Goal: Information Seeking & Learning: Learn about a topic

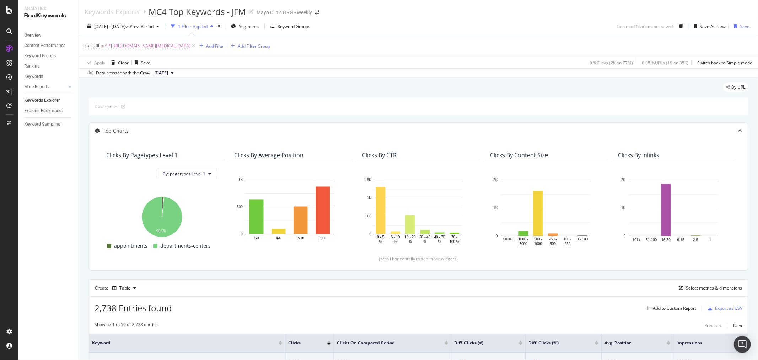
scroll to position [266, 0]
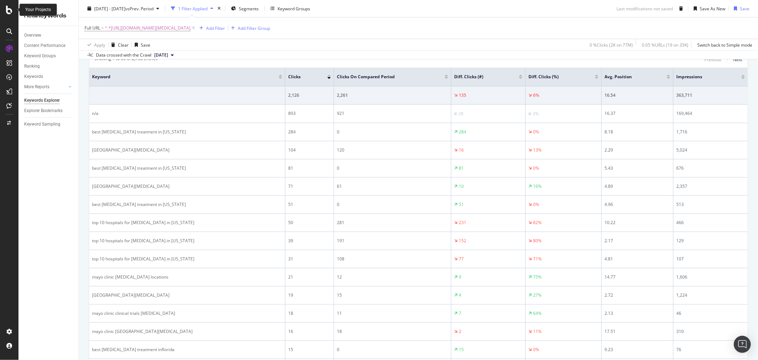
click at [8, 9] on icon at bounding box center [9, 10] width 6 height 9
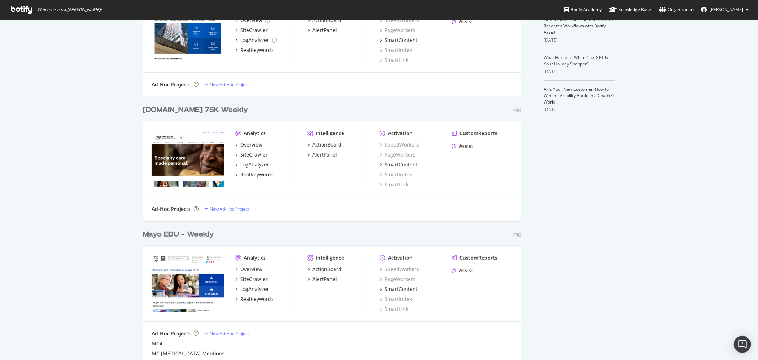
scroll to position [316, 0]
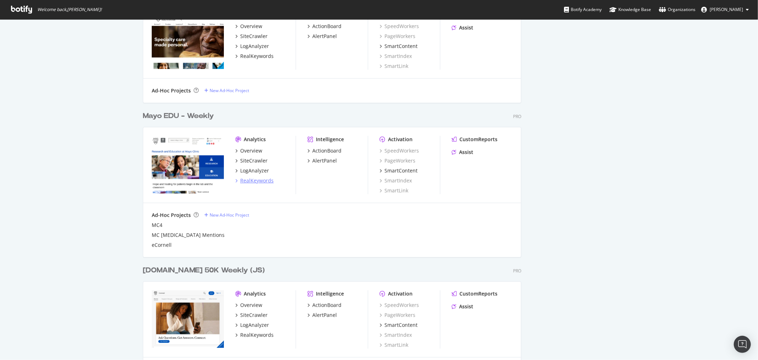
click at [251, 179] on div "RealKeywords" at bounding box center [256, 180] width 33 height 7
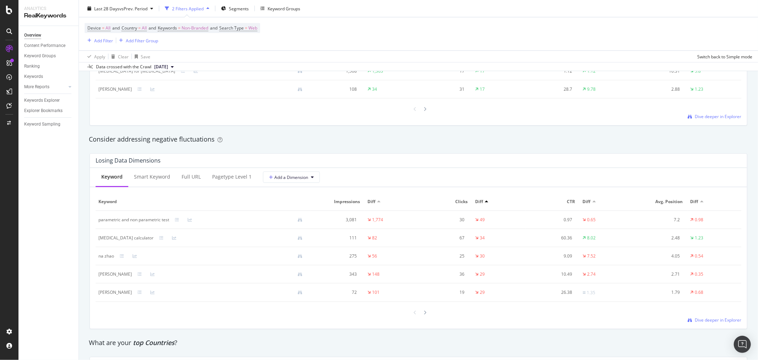
scroll to position [790, 0]
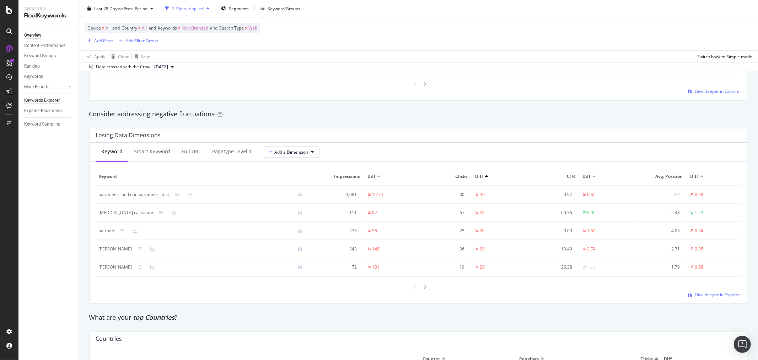
click at [45, 101] on div "Keywords Explorer" at bounding box center [42, 100] width 36 height 7
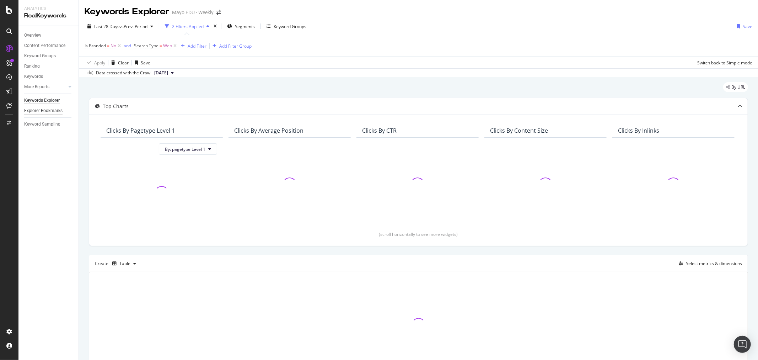
click at [47, 111] on div "Explorer Bookmarks" at bounding box center [43, 110] width 38 height 7
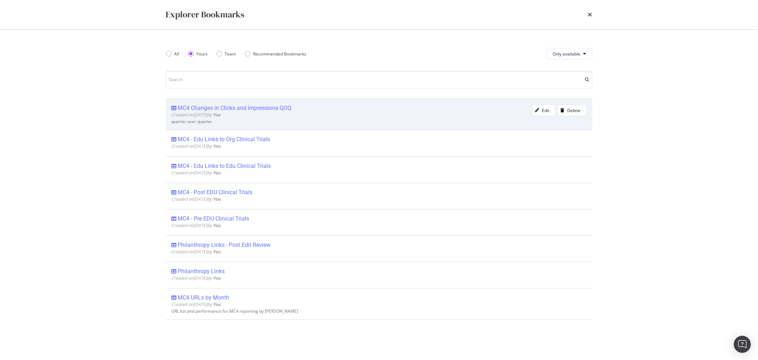
click at [202, 115] on span "Created on [DATE] by You" at bounding box center [196, 115] width 49 height 6
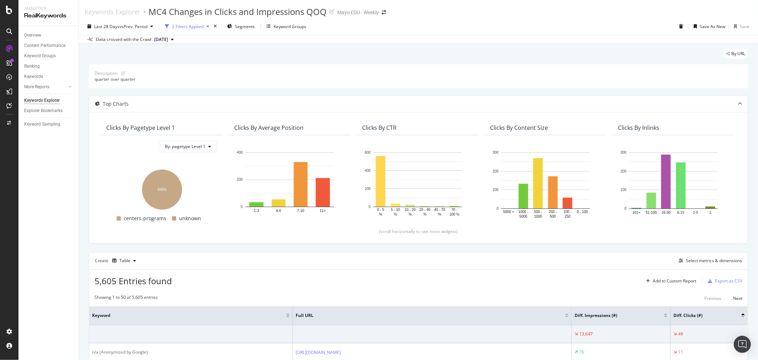
click at [172, 28] on div "button" at bounding box center [167, 26] width 10 height 10
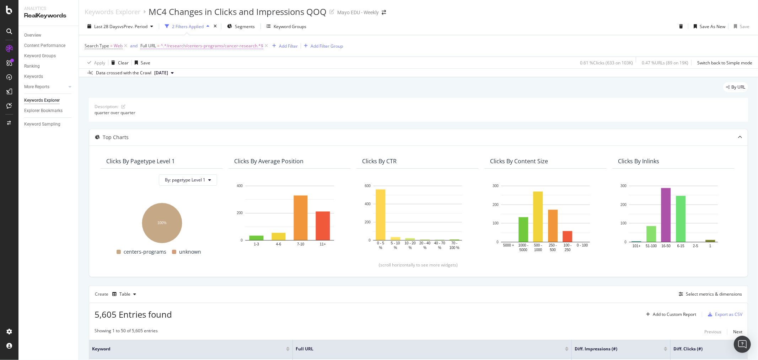
click at [180, 47] on span "^.*/research/centers-programs/cancer-research.*$" at bounding box center [212, 46] width 103 height 10
click at [164, 66] on div "Contains" at bounding box center [185, 62] width 78 height 11
click at [164, 82] on div "Equal to" at bounding box center [186, 77] width 76 height 9
click at [173, 81] on input "/research/centers-programs/cancer-research" at bounding box center [179, 75] width 67 height 11
paste input "[URL][DOMAIN_NAME]"
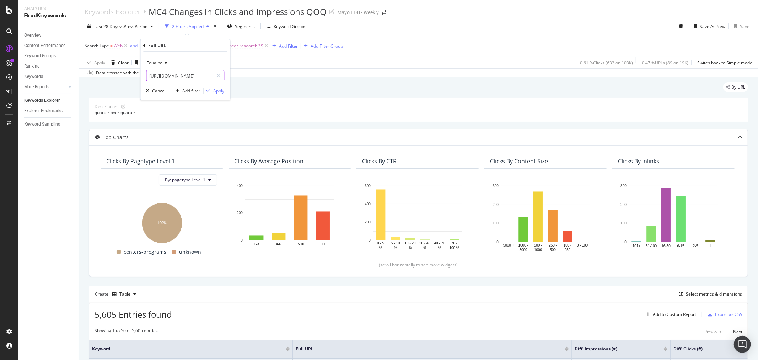
scroll to position [0, 114]
type input "[URL][DOMAIN_NAME]"
click at [211, 90] on div "button" at bounding box center [209, 91] width 10 height 4
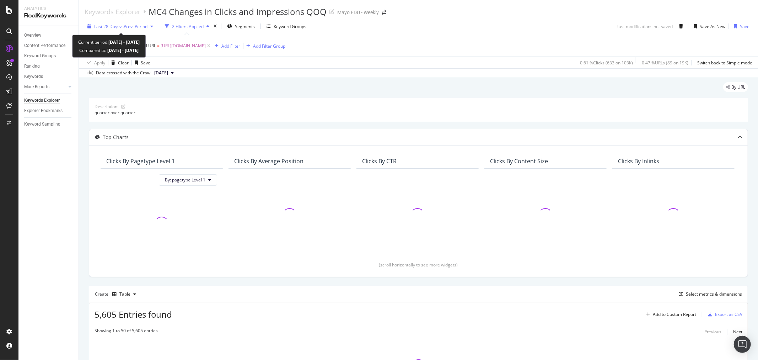
click at [127, 26] on span "vs Prev. Period" at bounding box center [133, 26] width 28 height 6
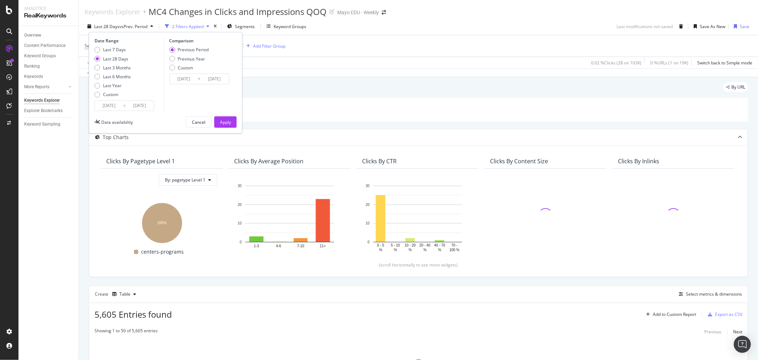
click at [116, 114] on div "Date Range Last 7 Days Last 28 Days Last 3 Months Last 6 Months Last Year Custo…" at bounding box center [166, 82] width 154 height 101
click at [116, 103] on input "[DATE]" at bounding box center [109, 106] width 28 height 10
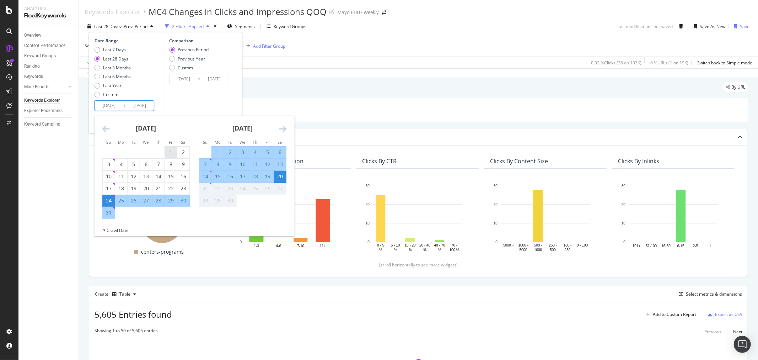
click at [171, 149] on div "1" at bounding box center [171, 152] width 12 height 7
type input "[DATE]"
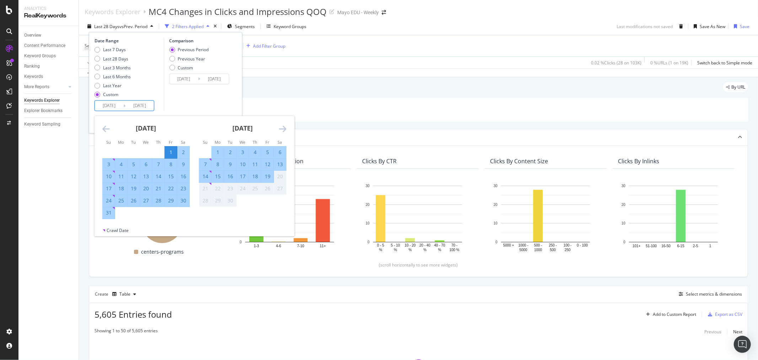
click at [108, 213] on div "31" at bounding box center [109, 212] width 12 height 7
type input "[DATE]"
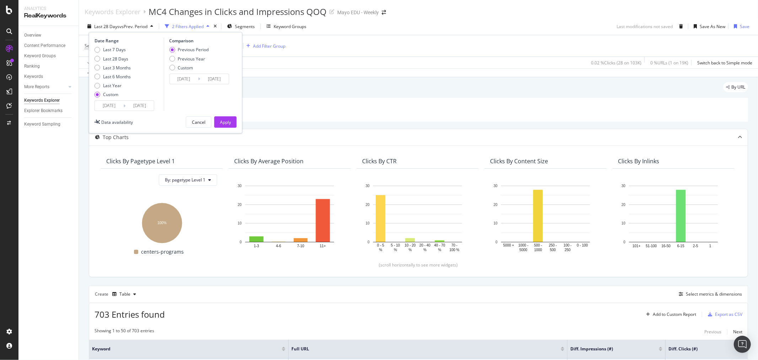
click at [203, 80] on input "[DATE]" at bounding box center [214, 79] width 28 height 10
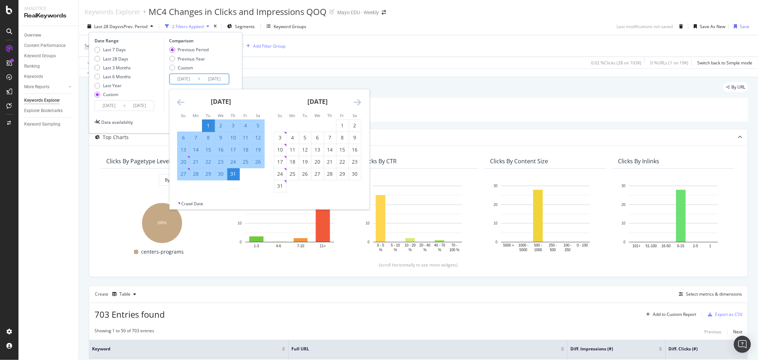
click at [231, 63] on div "Previous Period Previous Year Custom" at bounding box center [200, 60] width 62 height 27
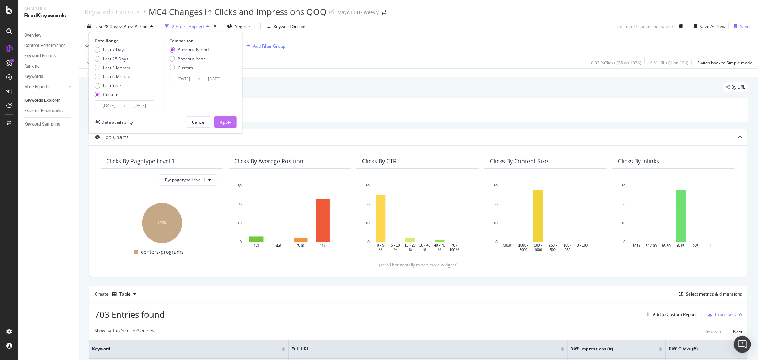
click at [225, 120] on div "Apply" at bounding box center [225, 122] width 11 height 6
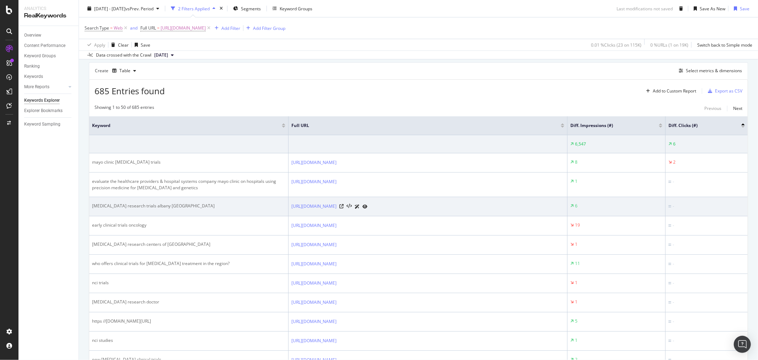
scroll to position [233, 0]
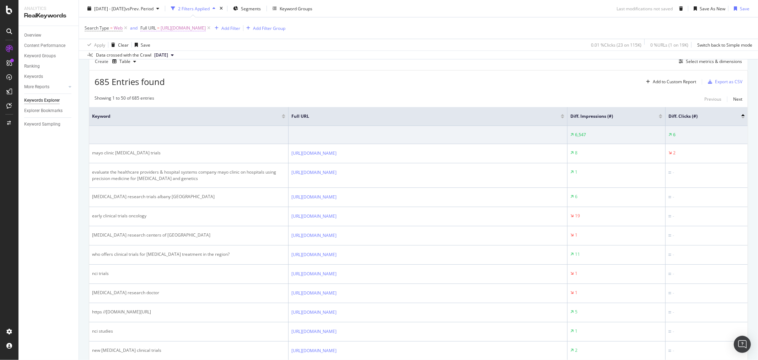
click at [193, 32] on span "[URL][DOMAIN_NAME]" at bounding box center [183, 28] width 45 height 10
click at [189, 60] on input "[URL][DOMAIN_NAME]" at bounding box center [179, 57] width 67 height 11
paste input "research-programs/cancer-immunology-immunotherapeutic"
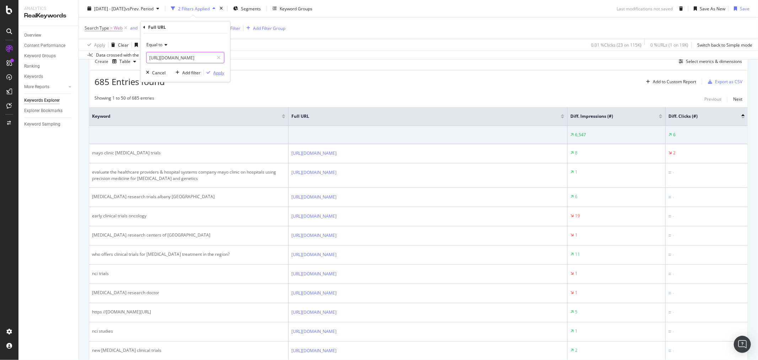
type input "[URL][DOMAIN_NAME]"
click at [211, 72] on div "button" at bounding box center [209, 72] width 10 height 4
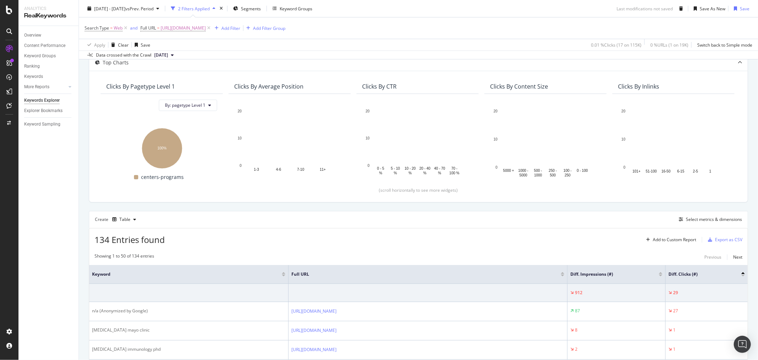
scroll to position [233, 0]
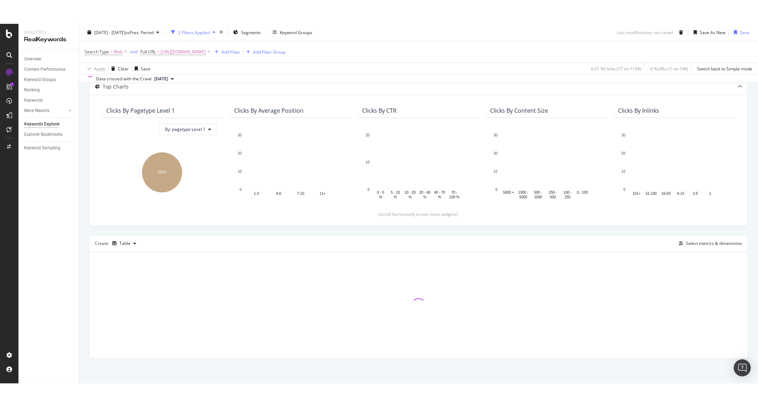
scroll to position [75, 0]
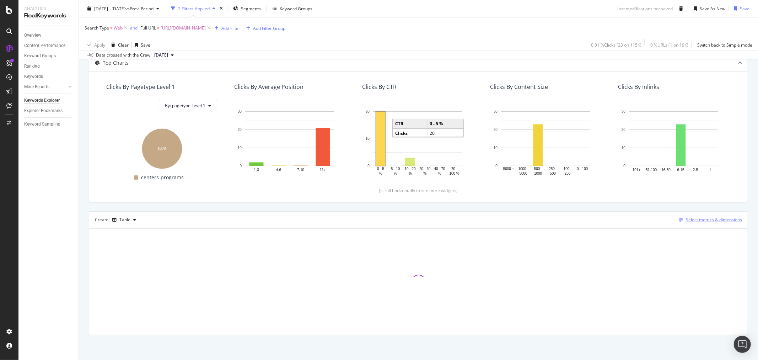
click at [679, 218] on icon "button" at bounding box center [681, 220] width 4 height 4
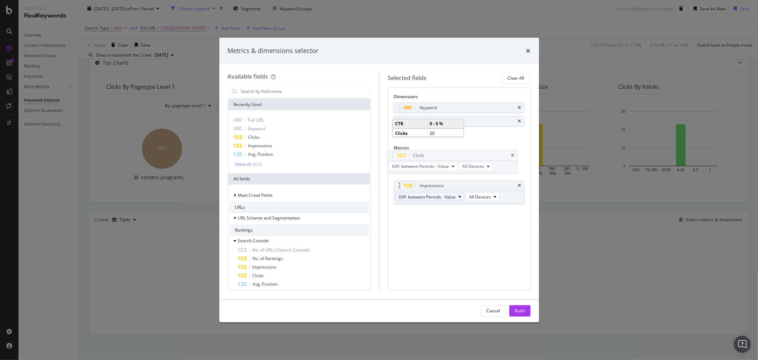
drag, startPoint x: 433, startPoint y: 185, endPoint x: 430, endPoint y: 173, distance: 12.8
click at [426, 155] on body "Analytics RealKeywords Overview Content Performance Keyword Groups Ranking Keyw…" at bounding box center [379, 180] width 758 height 360
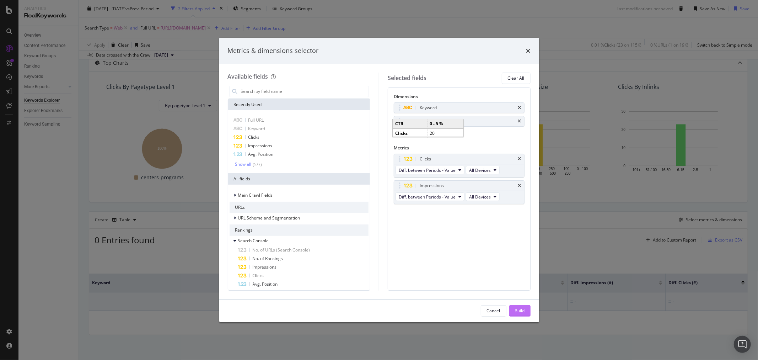
click at [518, 306] on div "Build" at bounding box center [520, 310] width 10 height 11
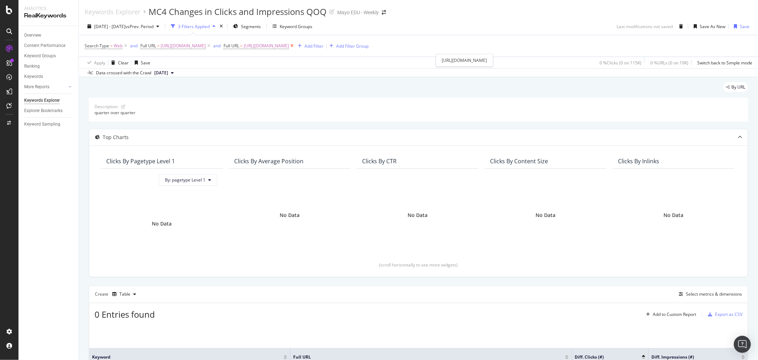
click at [295, 47] on icon at bounding box center [292, 45] width 6 height 7
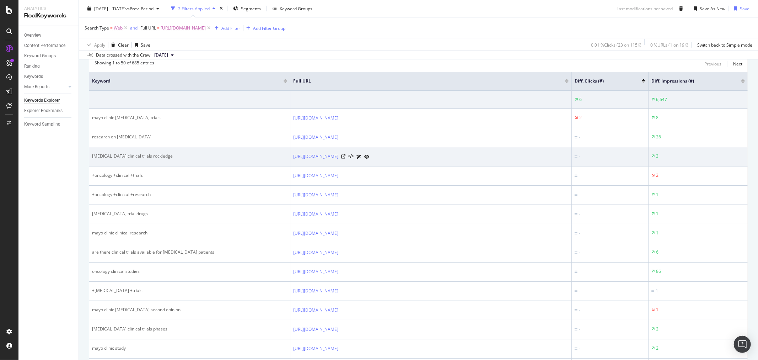
scroll to position [193, 0]
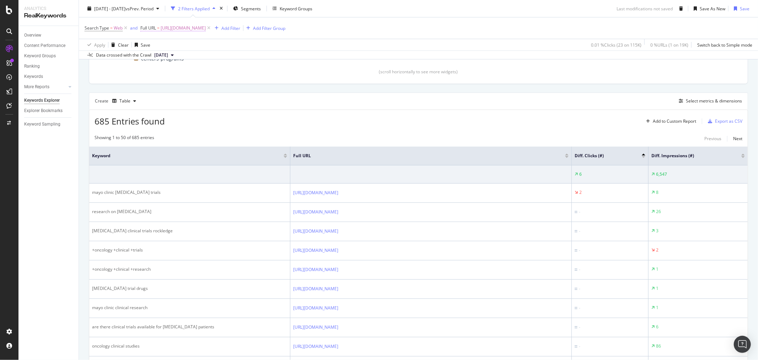
click at [206, 30] on span "[URL][DOMAIN_NAME]" at bounding box center [183, 28] width 45 height 10
click at [184, 56] on input "[URL][DOMAIN_NAME]" at bounding box center [179, 57] width 67 height 11
paste input "3-sites-1-comprehensive-[MEDICAL_DATA]"
type input "[URL][DOMAIN_NAME][MEDICAL_DATA]"
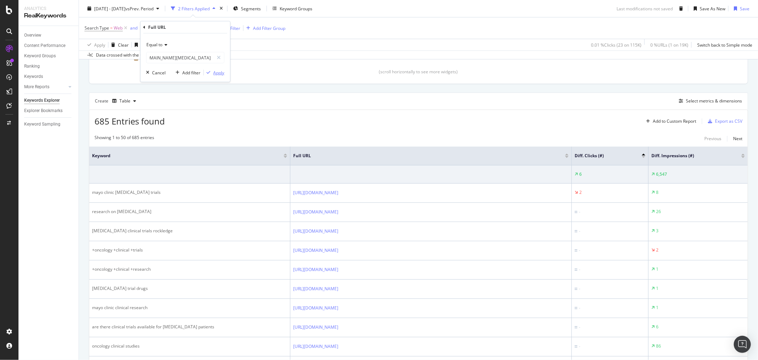
click at [217, 73] on div "Apply" at bounding box center [218, 72] width 11 height 6
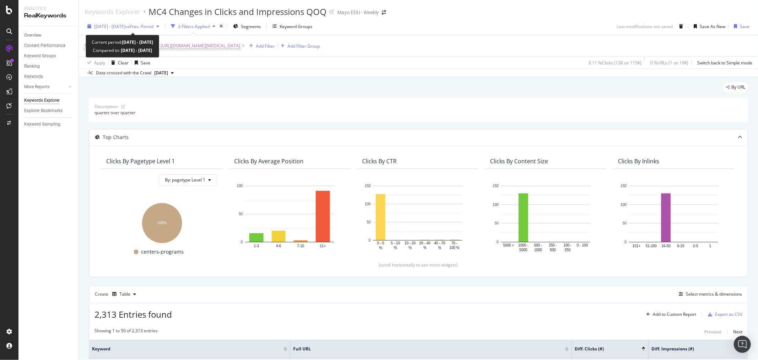
click at [149, 25] on span "vs Prev. Period" at bounding box center [140, 26] width 28 height 6
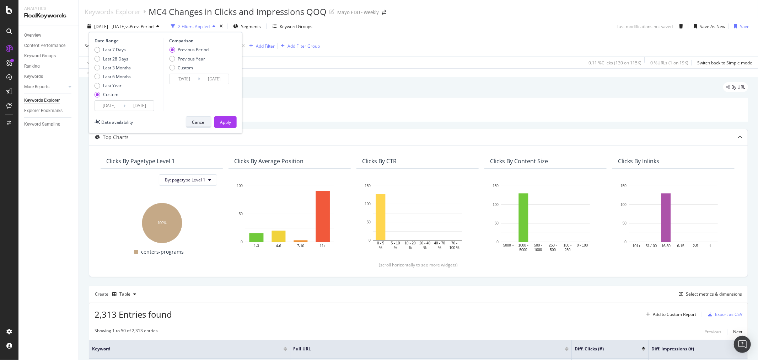
click at [198, 119] on div "Cancel" at bounding box center [199, 122] width 14 height 6
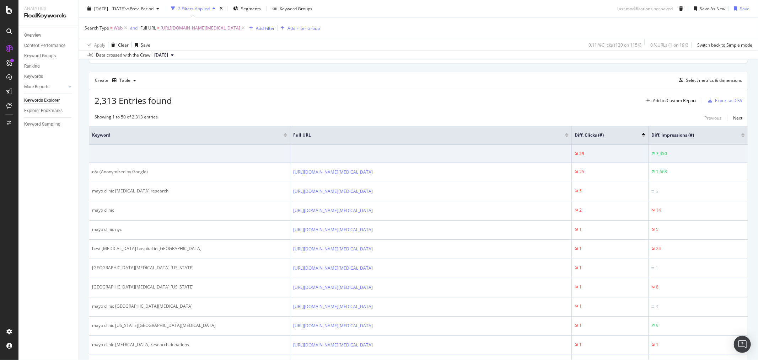
scroll to position [158, 0]
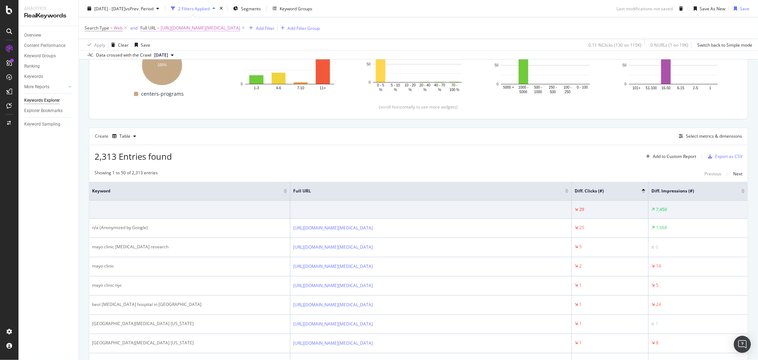
click at [188, 26] on span "[URL][DOMAIN_NAME][MEDICAL_DATA]" at bounding box center [201, 28] width 80 height 10
click at [187, 27] on div "Full URL" at bounding box center [185, 27] width 84 height 12
click at [171, 65] on div "Equal to [URL][DOMAIN_NAME][MEDICAL_DATA] Cancel Add filter Apply" at bounding box center [185, 57] width 90 height 48
click at [171, 63] on input "[URL][DOMAIN_NAME][MEDICAL_DATA]" at bounding box center [179, 57] width 67 height 11
paste input "cooperative-groups-collaborations"
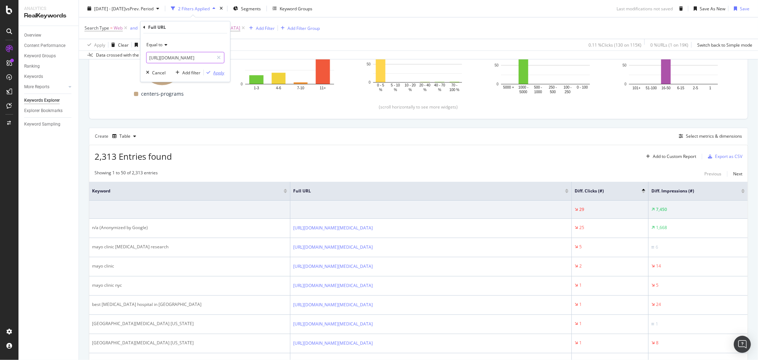
scroll to position [0, 143]
type input "[URL][DOMAIN_NAME]"
click at [215, 71] on div "Apply" at bounding box center [218, 72] width 11 height 6
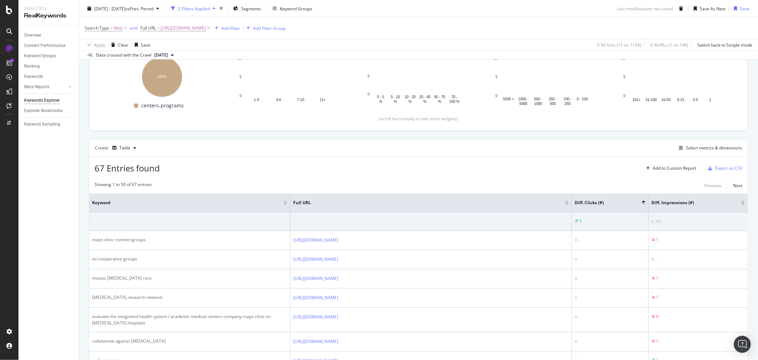
scroll to position [39, 0]
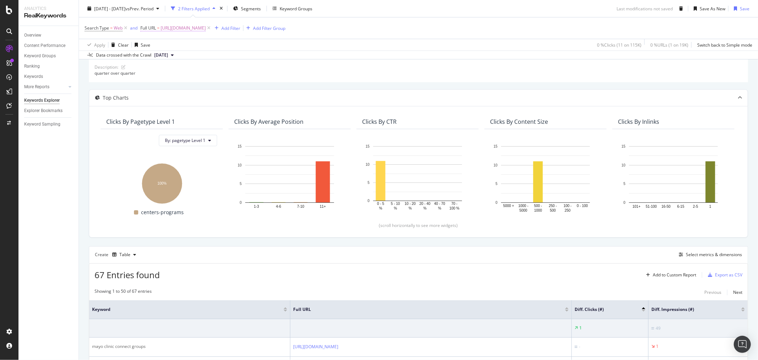
click at [206, 30] on span "[URL][DOMAIN_NAME]" at bounding box center [183, 28] width 45 height 10
click at [170, 58] on input "[URL][DOMAIN_NAME]" at bounding box center [179, 57] width 67 height 11
paste input "research-programs/advanced-clinical-trials-translational-science"
type input "[URL][DOMAIN_NAME]"
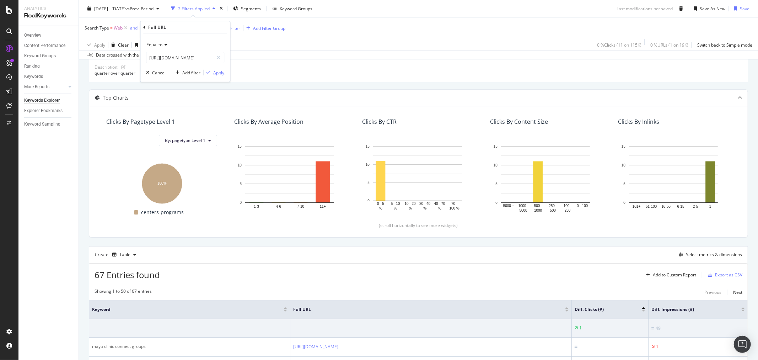
scroll to position [0, 0]
click at [220, 72] on div "Apply" at bounding box center [218, 72] width 11 height 6
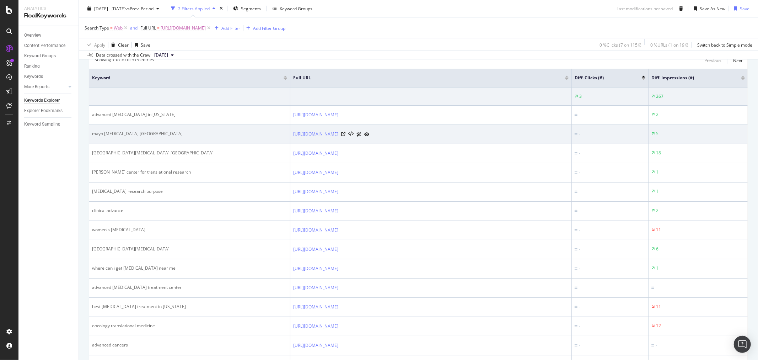
scroll to position [233, 0]
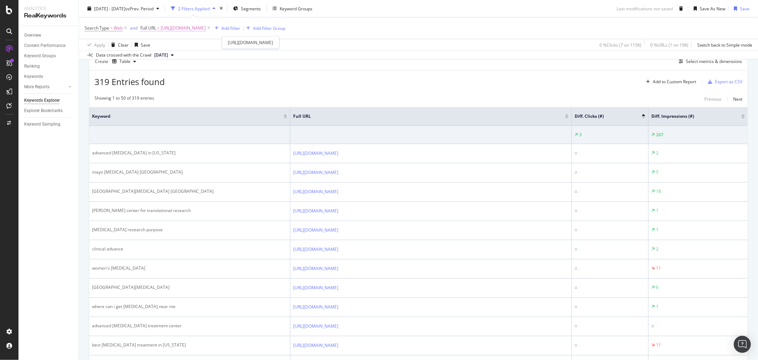
click at [206, 29] on span "[URL][DOMAIN_NAME]" at bounding box center [183, 28] width 45 height 10
click at [190, 57] on input "[URL][DOMAIN_NAME]" at bounding box center [179, 57] width 67 height 11
paste input "[MEDICAL_DATA]-clinical-trial"
type input "[URL][DOMAIN_NAME]"
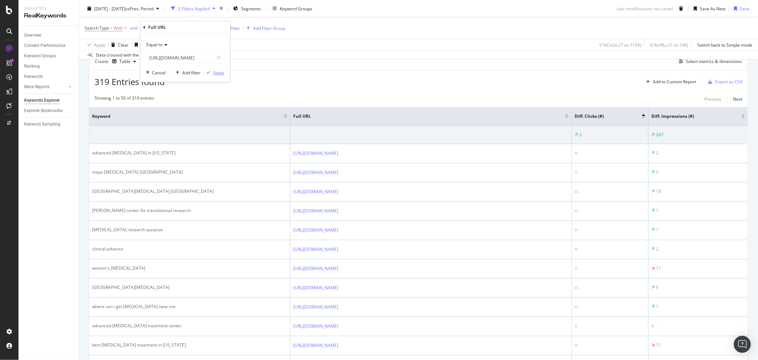
scroll to position [0, 0]
click at [218, 73] on div "Apply" at bounding box center [218, 72] width 11 height 6
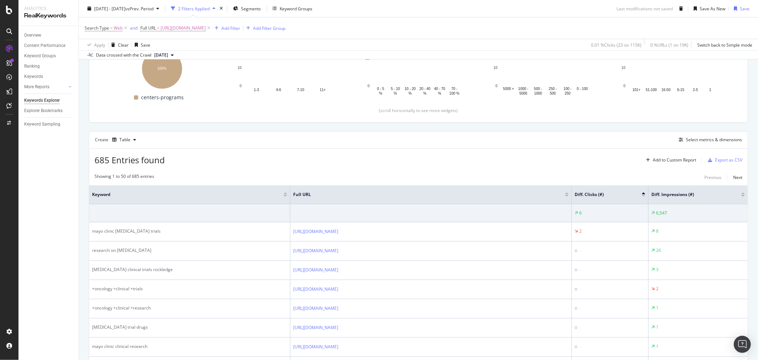
scroll to position [158, 0]
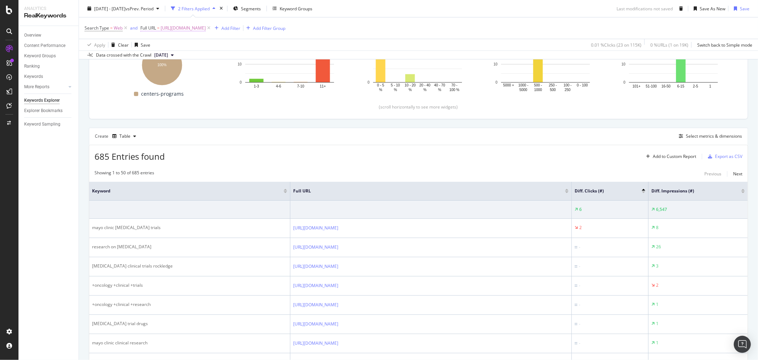
click at [206, 32] on span "[URL][DOMAIN_NAME]" at bounding box center [183, 28] width 45 height 10
click at [207, 54] on input "[URL][DOMAIN_NAME]" at bounding box center [179, 57] width 67 height 11
paste input "3-sites-1-comprehensive-[MEDICAL_DATA]"
click at [203, 54] on input "[URL][DOMAIN_NAME][MEDICAL_DATA]" at bounding box center [179, 57] width 67 height 11
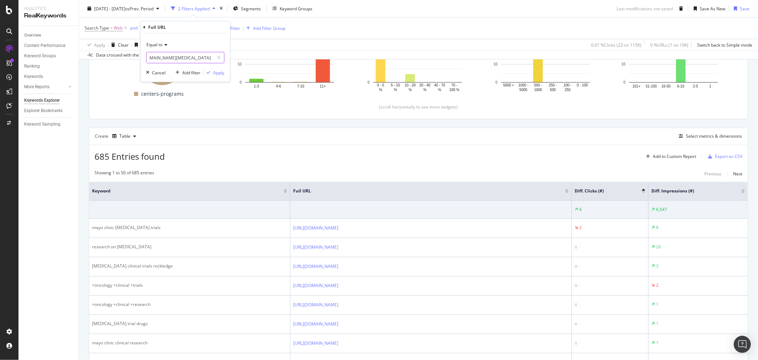
type input "[URL][DOMAIN_NAME][MEDICAL_DATA]"
click at [217, 77] on div "Equal to [URL][DOMAIN_NAME][MEDICAL_DATA] Cancel Add filter Apply" at bounding box center [185, 57] width 90 height 48
click at [217, 70] on div "Apply" at bounding box center [218, 72] width 11 height 6
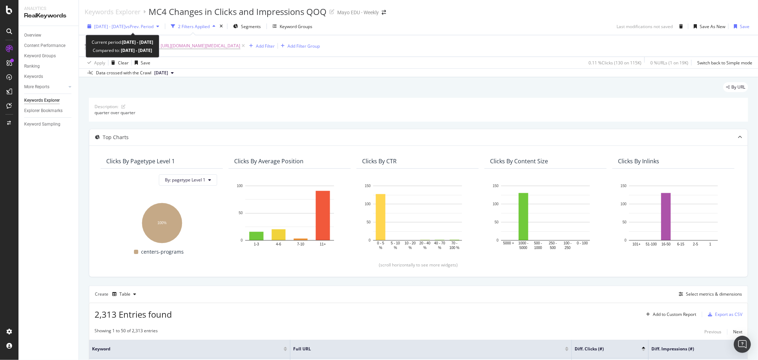
click at [126, 27] on span "[DATE] - [DATE]" at bounding box center [109, 26] width 31 height 6
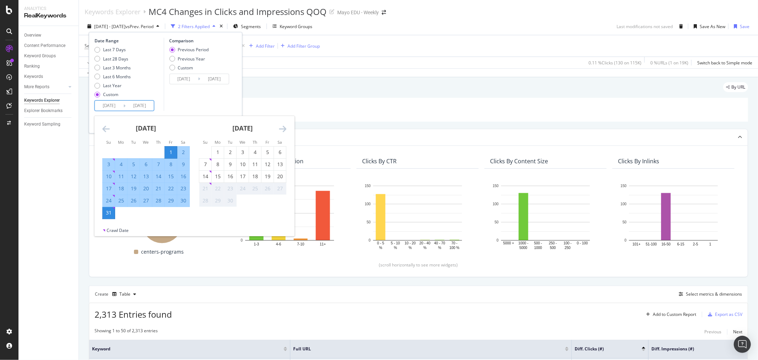
click at [111, 106] on input "[DATE]" at bounding box center [109, 106] width 28 height 10
click at [101, 127] on div "[DATE] 1 2 3 4 5 6 7 8 9 10 11 12 13 14 15 16 17 18 19 20 21 22 23 24 25 26 27 …" at bounding box center [146, 167] width 97 height 103
drag, startPoint x: 112, startPoint y: 129, endPoint x: 98, endPoint y: 123, distance: 15.2
click at [110, 129] on div "[DATE]" at bounding box center [145, 131] width 87 height 30
click at [98, 123] on div "[DATE] 1 2 3 4 5 6 7 8 9 10 11 12 13 14 15 16 17 18 19 20 21 22 23 24 25 26 27 …" at bounding box center [146, 167] width 97 height 103
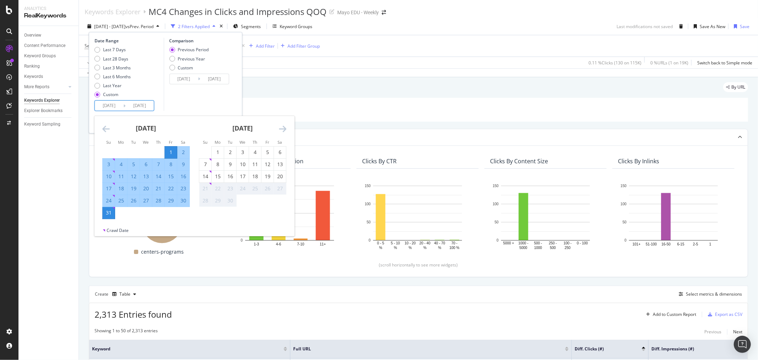
click at [101, 128] on div "[DATE] 1 2 3 4 5 6 7 8 9 10 11 12 13 14 15 16 17 18 19 20 21 22 23 24 25 26 27 …" at bounding box center [146, 167] width 97 height 103
click at [105, 128] on icon "Move backward to switch to the previous month." at bounding box center [105, 128] width 7 height 9
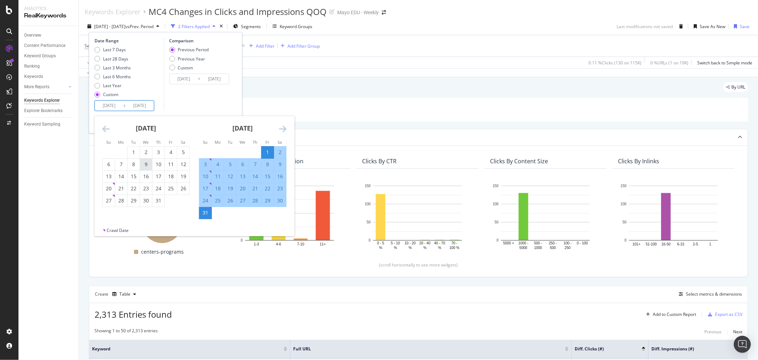
drag, startPoint x: 134, startPoint y: 152, endPoint x: 143, endPoint y: 169, distance: 18.9
click at [134, 152] on div "1" at bounding box center [134, 152] width 12 height 7
type input "[DATE]"
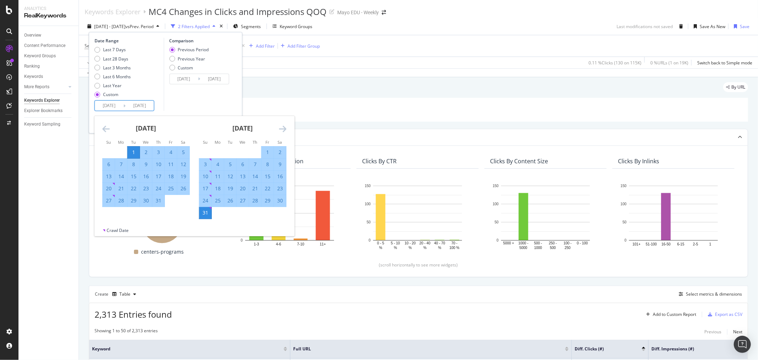
click at [159, 200] on div "31" at bounding box center [159, 200] width 12 height 7
type input "[DATE]"
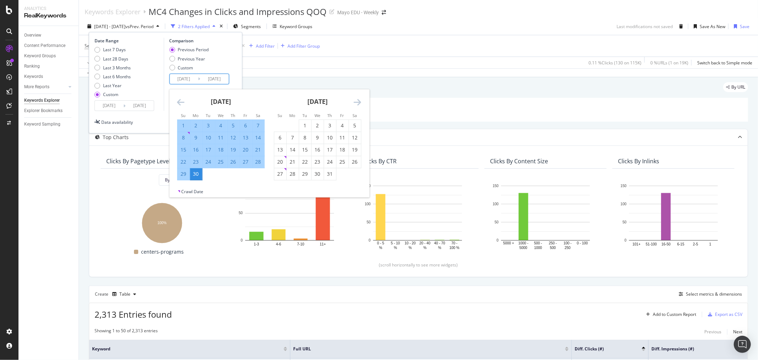
click at [182, 81] on input "[DATE]" at bounding box center [184, 79] width 28 height 10
click at [183, 130] on div "1" at bounding box center [183, 126] width 12 height 12
type input "[DATE]"
drag, startPoint x: 236, startPoint y: 68, endPoint x: 235, endPoint y: 71, distance: 3.6
click at [236, 68] on div "Date Range Last 7 Days Last 28 Days Last 3 Months Last 6 Months Last Year Custo…" at bounding box center [166, 74] width 142 height 73
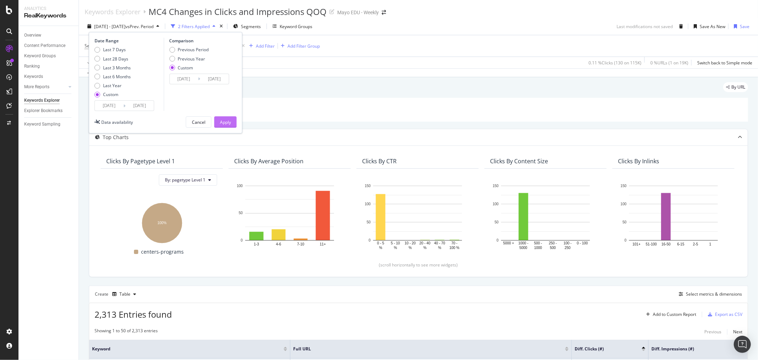
click at [229, 122] on div "Apply" at bounding box center [225, 122] width 11 height 6
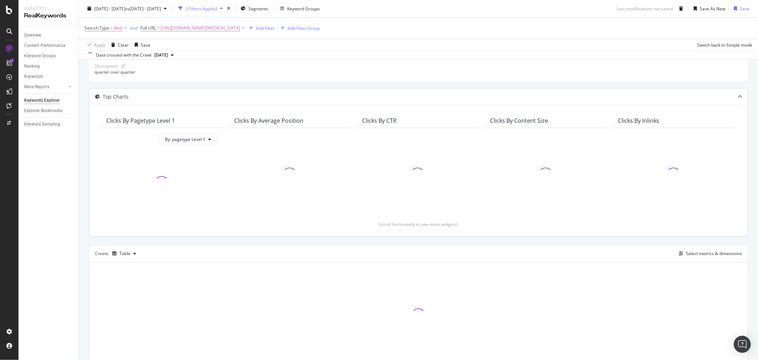
scroll to position [75, 0]
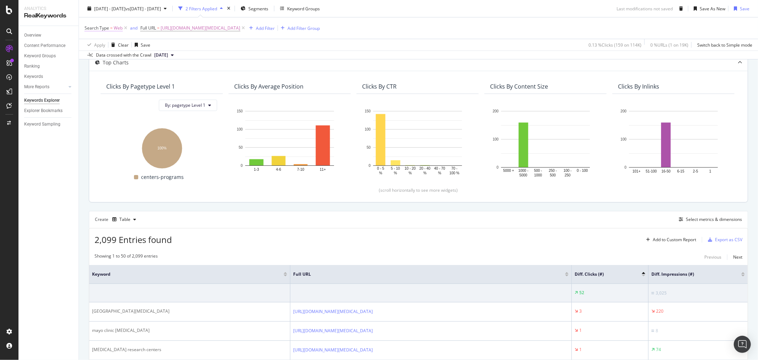
click at [114, 31] on span "Web" at bounding box center [118, 28] width 9 height 10
click at [127, 59] on input "Web" at bounding box center [124, 57] width 67 height 11
drag, startPoint x: 205, startPoint y: 50, endPoint x: 186, endPoint y: 44, distance: 19.5
click at [205, 50] on div "[DATE] - [DATE] vs [DATE] - [DATE] 2 Filters Applied Segments Keyword Groups La…" at bounding box center [418, 29] width 679 height 59
click at [125, 27] on icon at bounding box center [126, 28] width 6 height 7
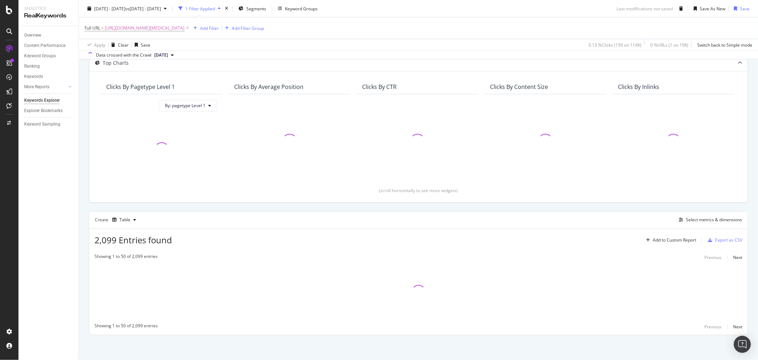
click at [225, 48] on div "Apply Clear Save 0.13 % Clicks ( 159 on 114K ) 0 % URLs ( 1 on 19K ) Switch bac…" at bounding box center [418, 45] width 679 height 12
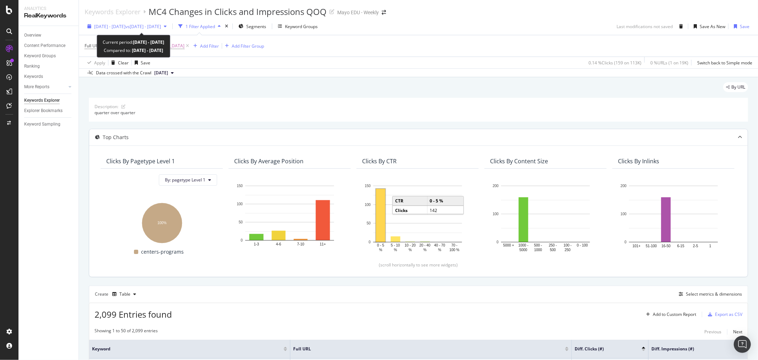
click at [140, 25] on span "vs [DATE] - [DATE]" at bounding box center [144, 26] width 36 height 6
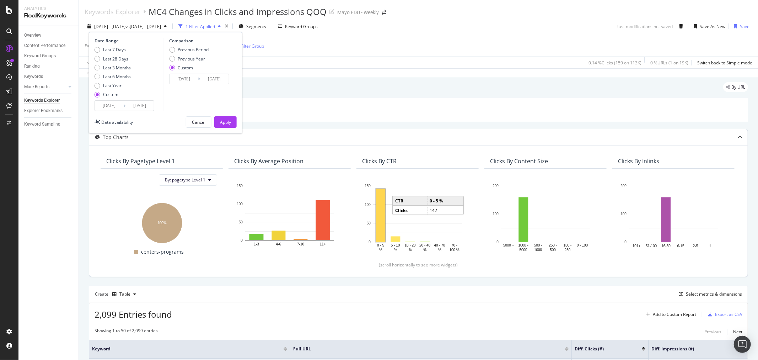
click at [111, 107] on input "[DATE]" at bounding box center [109, 106] width 28 height 10
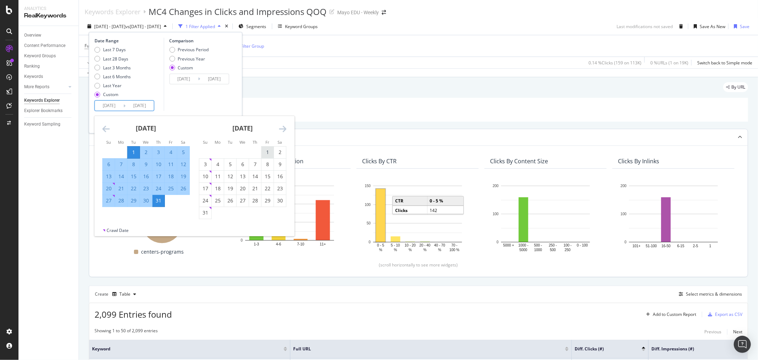
click at [265, 154] on div "1" at bounding box center [268, 152] width 12 height 7
type input "[DATE]"
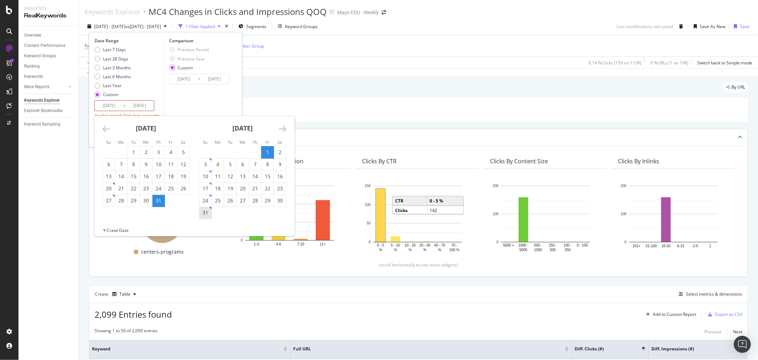
click at [202, 216] on div "31" at bounding box center [205, 212] width 12 height 7
type input "[DATE]"
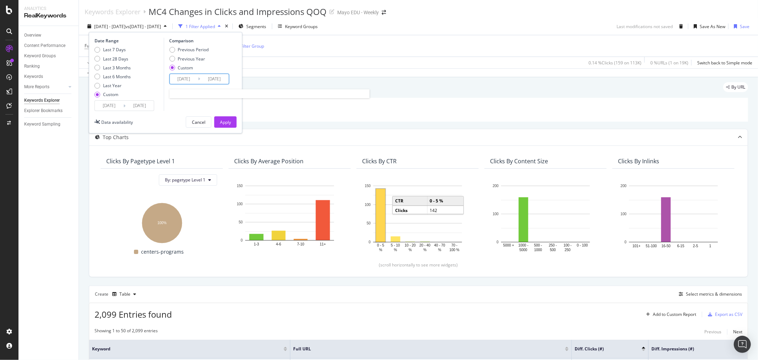
click at [182, 81] on input "[DATE]" at bounding box center [184, 79] width 28 height 10
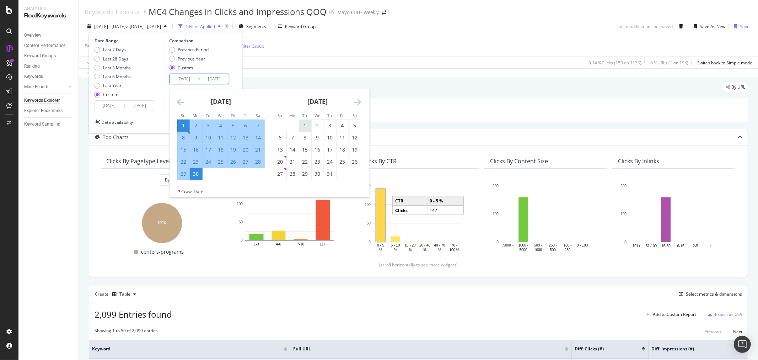
click at [303, 122] on div "1" at bounding box center [305, 125] width 12 height 7
type input "[DATE]"
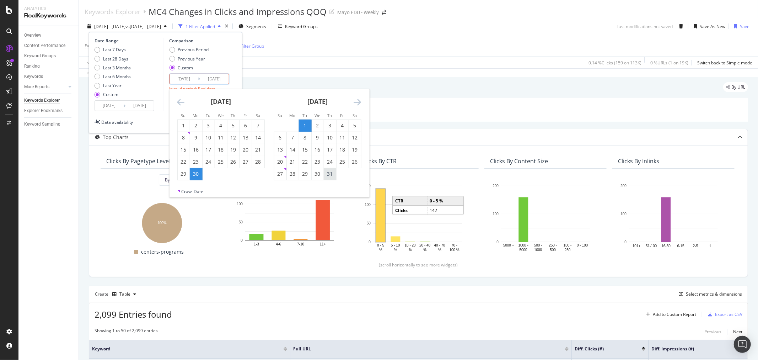
click at [326, 175] on div "31" at bounding box center [330, 173] width 12 height 7
type input "[DATE]"
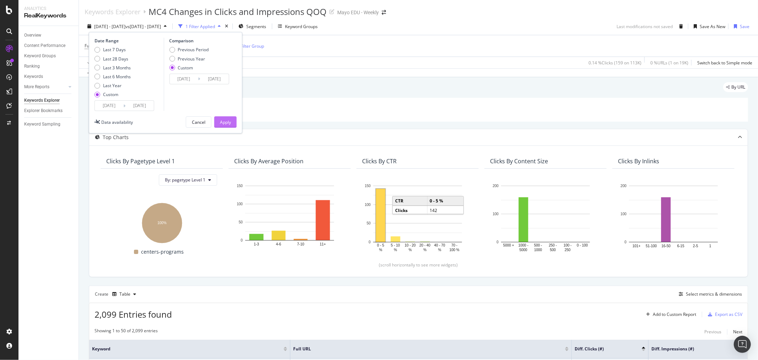
click at [223, 118] on div "Apply" at bounding box center [225, 122] width 11 height 11
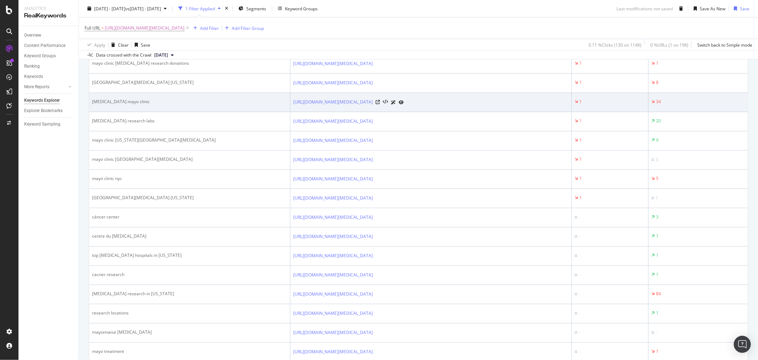
scroll to position [553, 0]
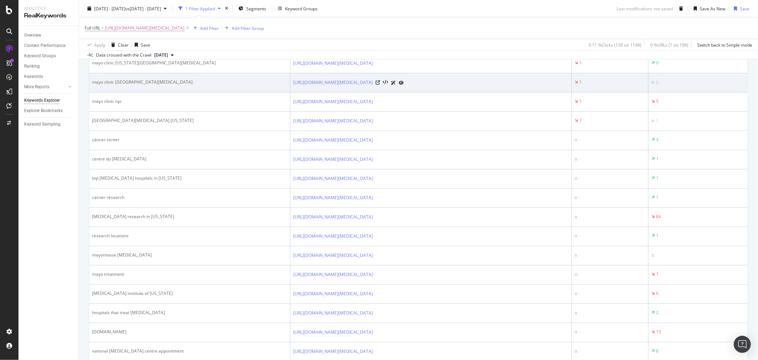
click at [161, 81] on div "mayo clinic [GEOGRAPHIC_DATA][MEDICAL_DATA]" at bounding box center [189, 82] width 195 height 6
drag, startPoint x: 163, startPoint y: 82, endPoint x: 92, endPoint y: 84, distance: 71.1
click at [92, 84] on div "mayo clinic [GEOGRAPHIC_DATA][MEDICAL_DATA]" at bounding box center [189, 82] width 195 height 6
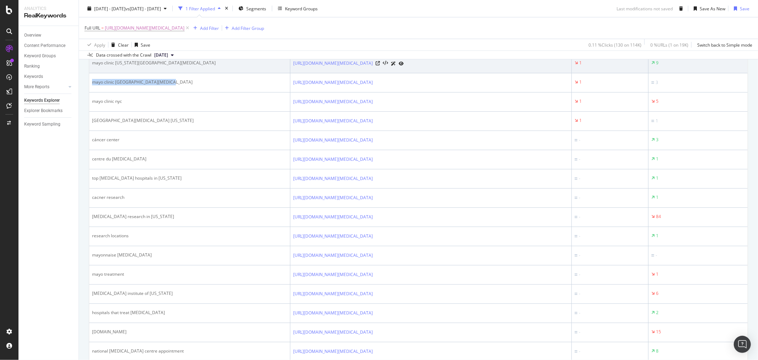
copy div "mayo clinic [GEOGRAPHIC_DATA][MEDICAL_DATA]"
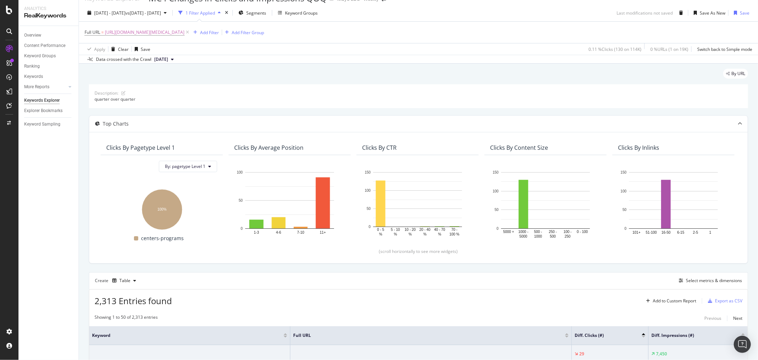
scroll to position [0, 0]
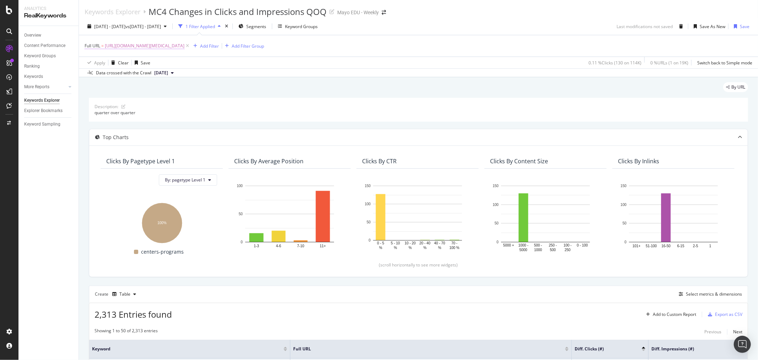
click at [185, 47] on span "[URL][DOMAIN_NAME][MEDICAL_DATA]" at bounding box center [145, 46] width 80 height 10
click at [229, 75] on div "Data crossed with the Crawl [DATE]" at bounding box center [418, 72] width 679 height 9
click at [41, 111] on div "Explorer Bookmarks" at bounding box center [43, 110] width 38 height 7
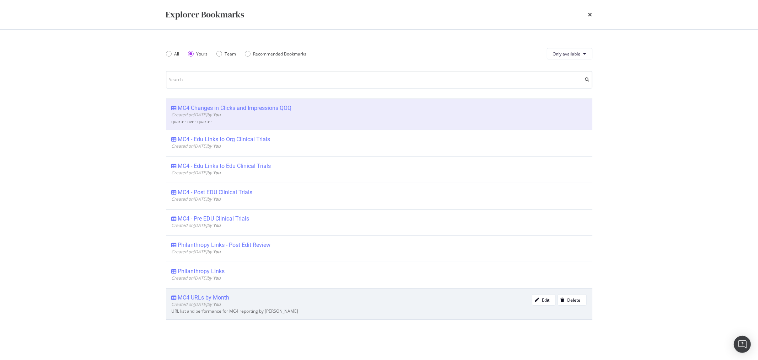
click at [218, 297] on div "MC4 URLs by Month" at bounding box center [204, 297] width 52 height 7
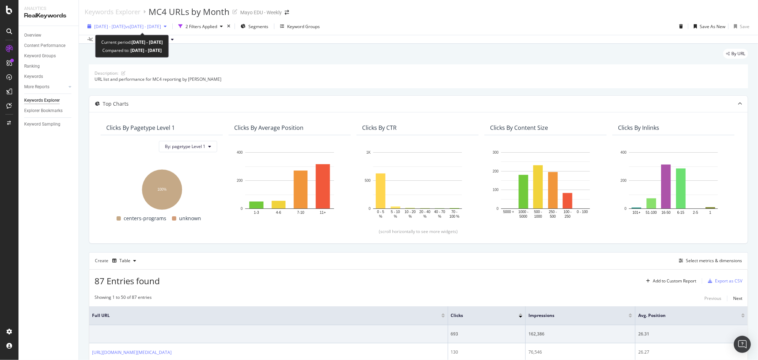
click at [119, 27] on span "[DATE] - [DATE]" at bounding box center [109, 26] width 31 height 6
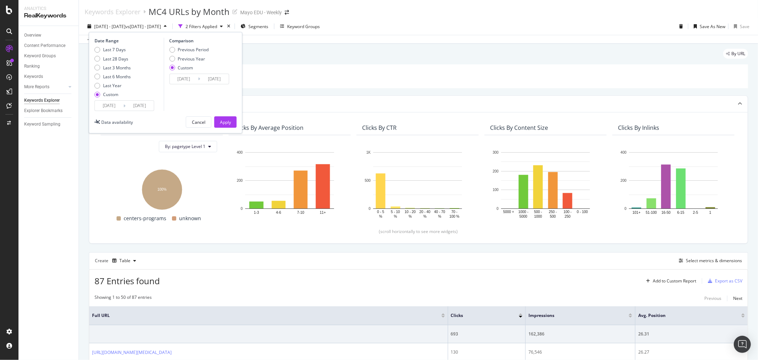
click at [112, 102] on input "[DATE]" at bounding box center [109, 106] width 28 height 10
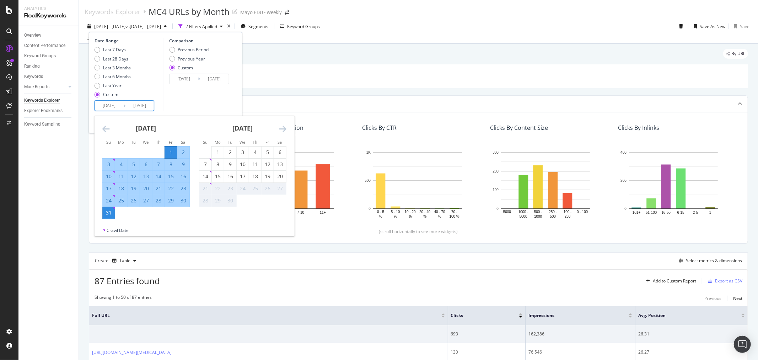
click at [105, 123] on div "[DATE]" at bounding box center [145, 131] width 87 height 30
click at [107, 127] on icon "Move backward to switch to the previous month." at bounding box center [105, 128] width 7 height 9
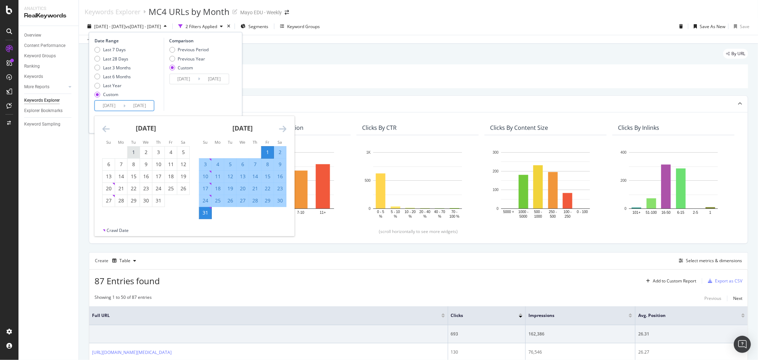
click at [132, 154] on div "1" at bounding box center [134, 152] width 12 height 7
type input "[DATE]"
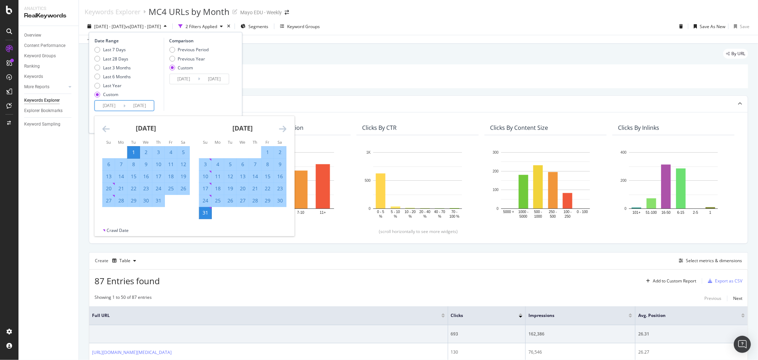
click at [158, 199] on div "31" at bounding box center [159, 200] width 12 height 7
type input "[DATE]"
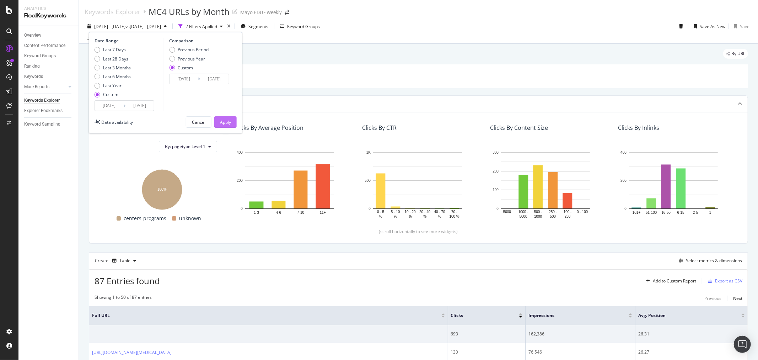
click at [225, 123] on div "Apply" at bounding box center [225, 122] width 11 height 6
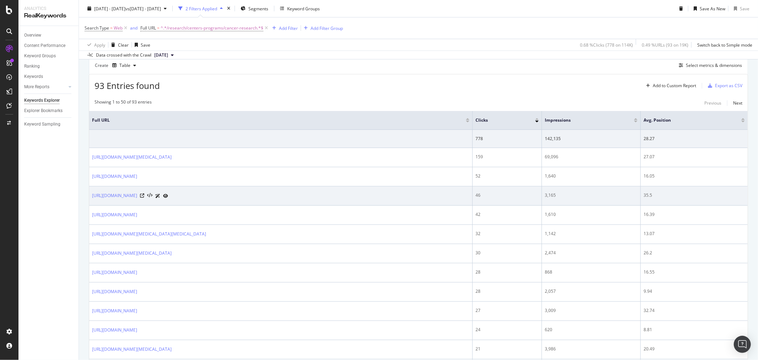
scroll to position [118, 0]
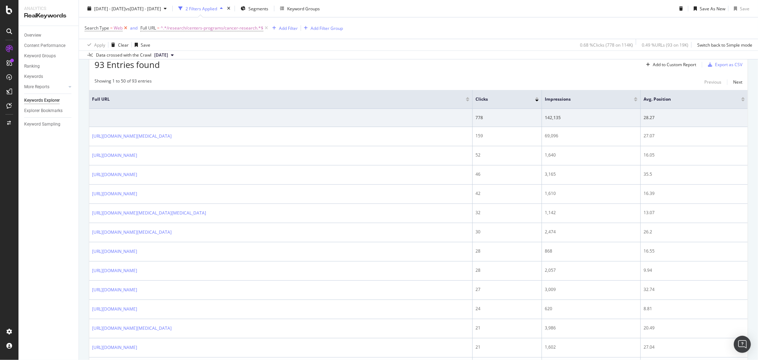
click at [126, 26] on icon at bounding box center [126, 28] width 6 height 7
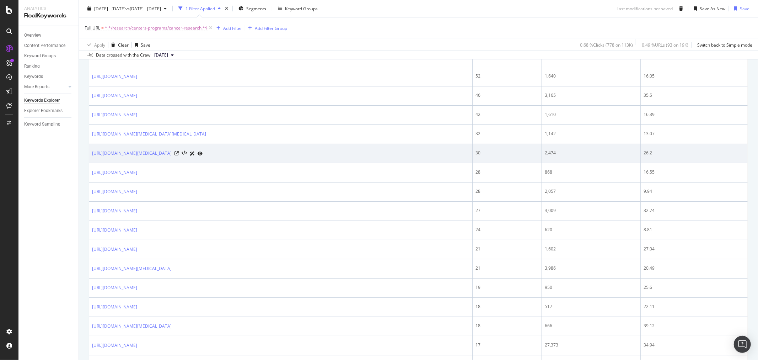
scroll to position [39, 0]
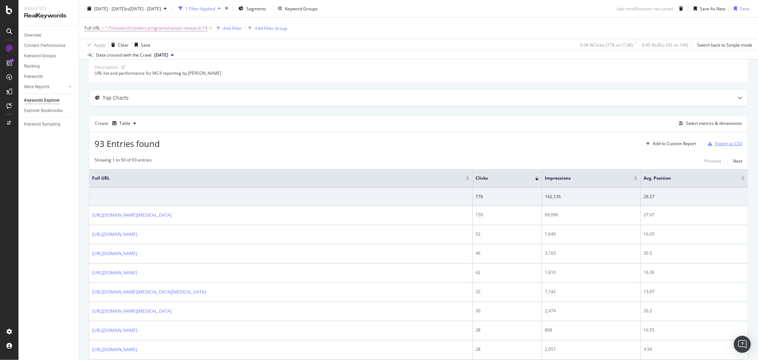
click at [729, 147] on div "Export as CSV" at bounding box center [723, 143] width 37 height 11
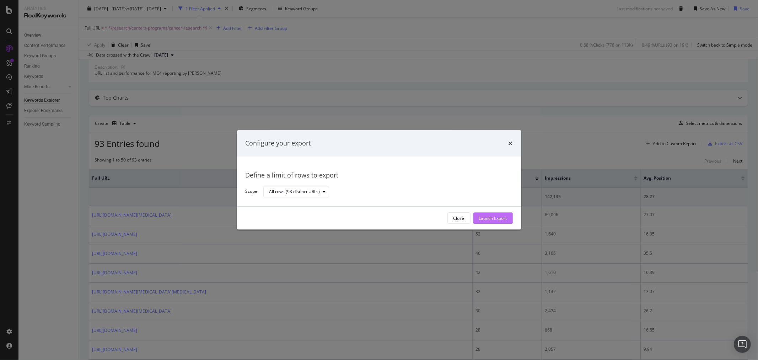
click at [488, 220] on div "Launch Export" at bounding box center [493, 218] width 28 height 6
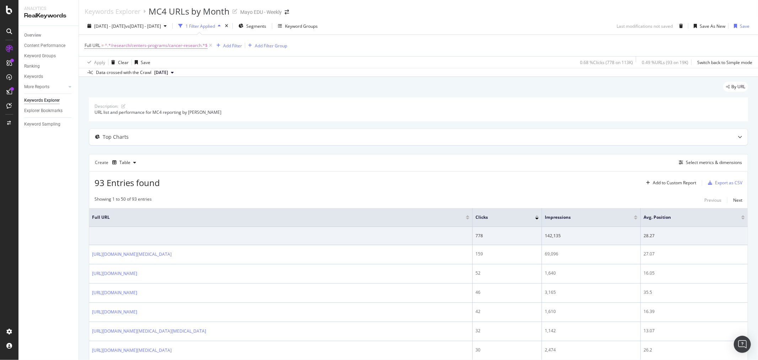
scroll to position [0, 0]
click at [48, 111] on div "Explorer Bookmarks" at bounding box center [43, 110] width 38 height 7
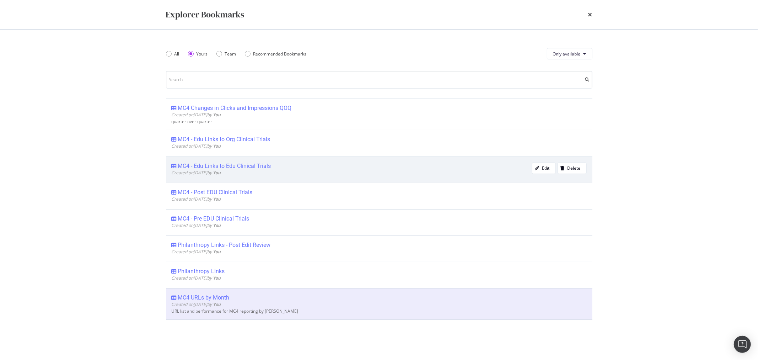
drag, startPoint x: 127, startPoint y: 172, endPoint x: 176, endPoint y: 156, distance: 51.6
click at [127, 172] on div "Explorer Bookmarks All Yours Team Recommended Bookmarks Only available MC4 Chan…" at bounding box center [379, 180] width 758 height 360
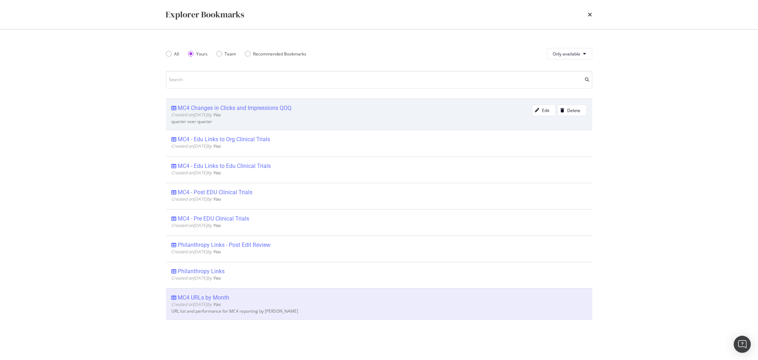
click at [260, 111] on div "MC4 Changes in Clicks and Impressions QOQ" at bounding box center [235, 108] width 114 height 7
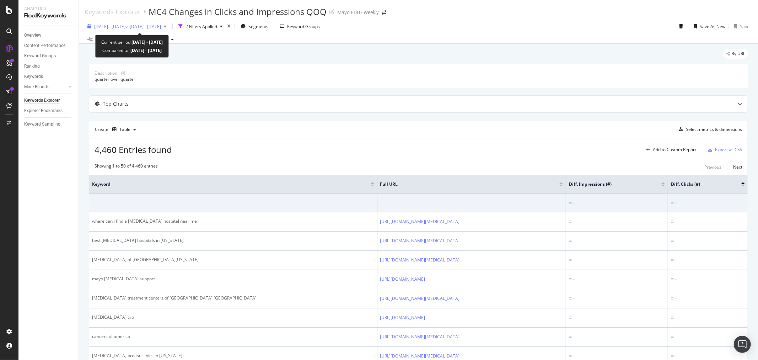
click at [140, 29] on span "vs [DATE] - [DATE]" at bounding box center [144, 26] width 36 height 6
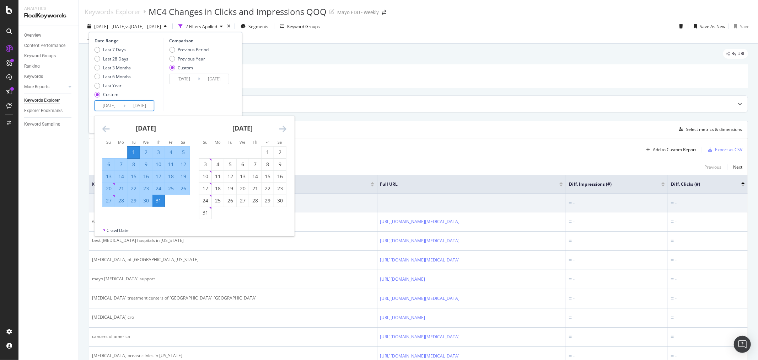
click at [98, 103] on input "[DATE]" at bounding box center [109, 106] width 28 height 10
click at [264, 150] on div "1" at bounding box center [268, 152] width 12 height 7
type input "[DATE]"
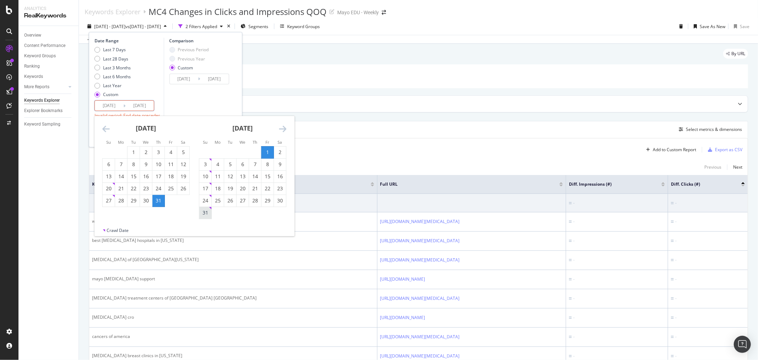
click at [210, 213] on div "31" at bounding box center [205, 212] width 12 height 7
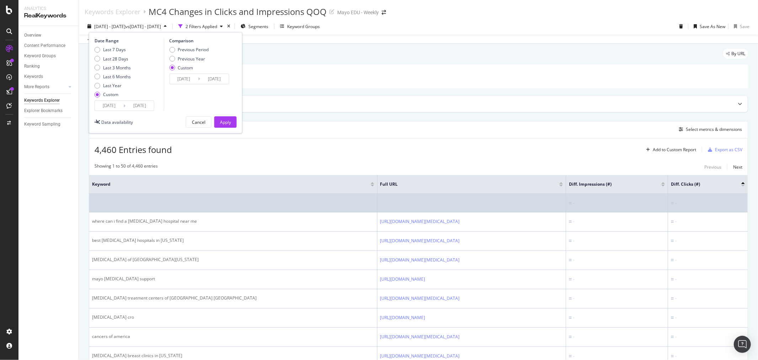
type input "[DATE]"
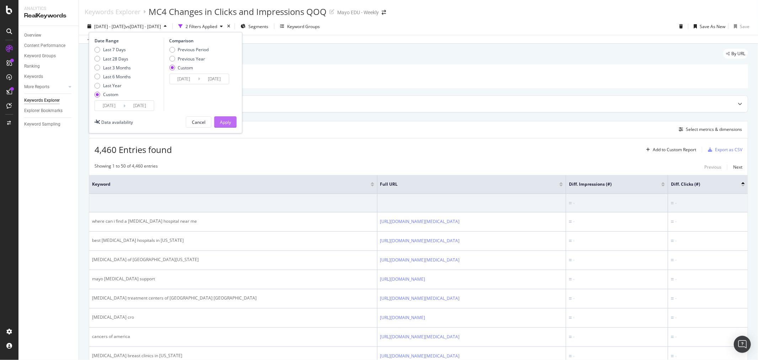
click at [220, 117] on div "Apply" at bounding box center [225, 122] width 11 height 11
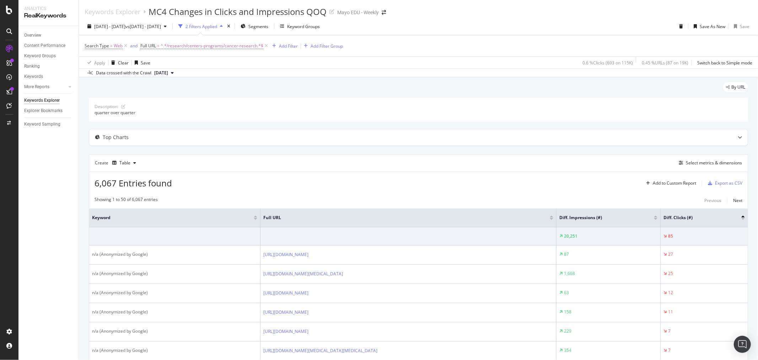
scroll to position [39, 0]
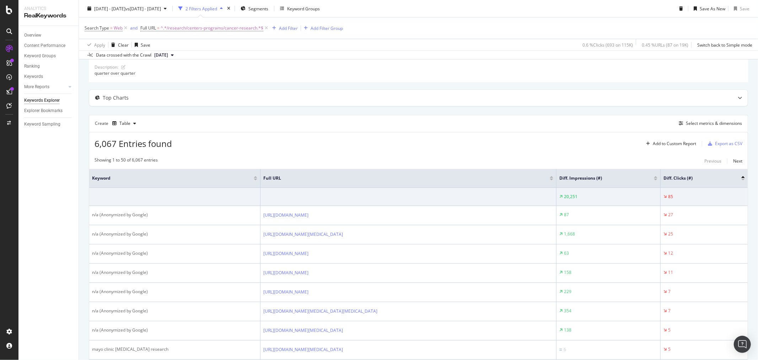
click at [535, 134] on div "6,067 Entries found Add to Custom Report Export as CSV" at bounding box center [418, 140] width 659 height 17
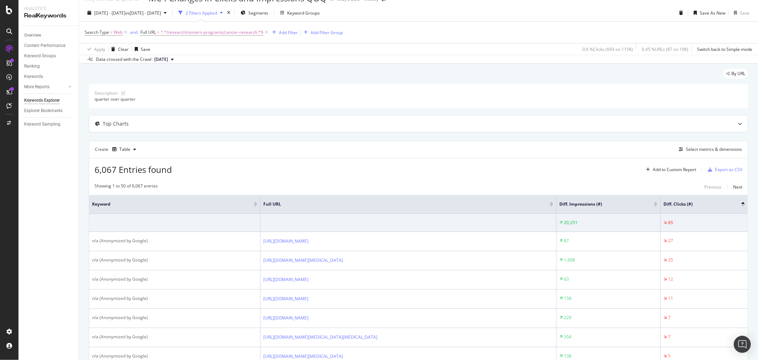
scroll to position [0, 0]
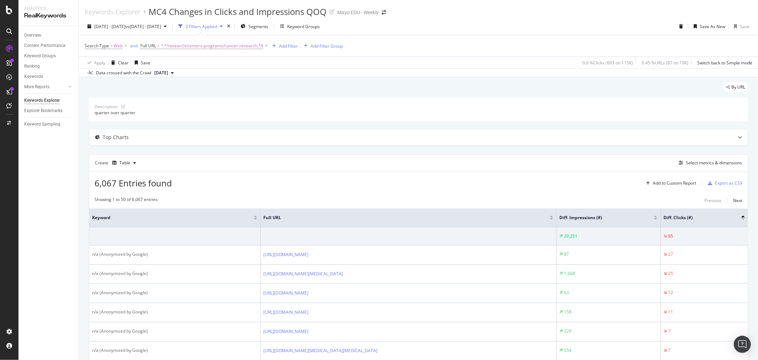
click at [742, 217] on div at bounding box center [744, 216] width 4 height 2
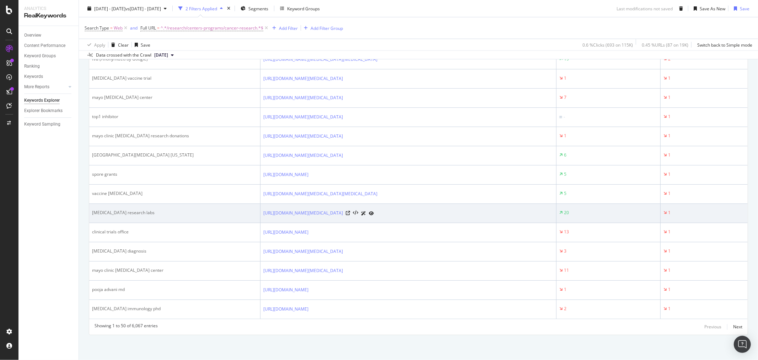
scroll to position [1078, 0]
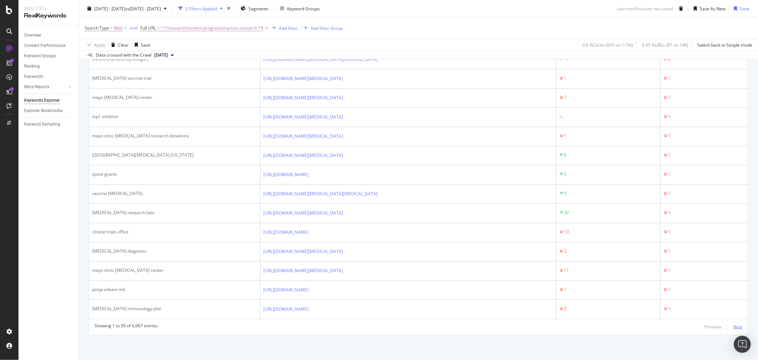
click at [735, 327] on div "Next" at bounding box center [738, 327] width 9 height 6
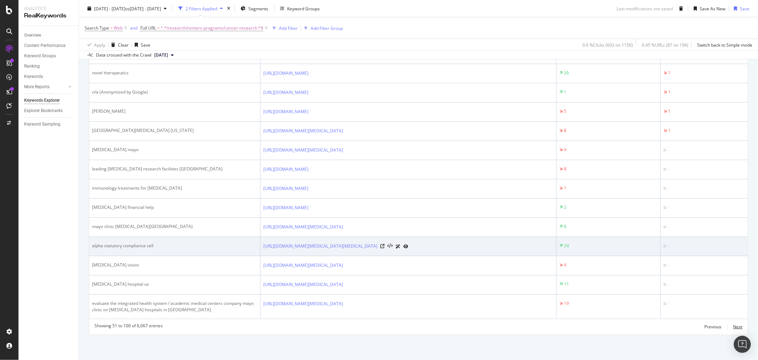
scroll to position [1070, 0]
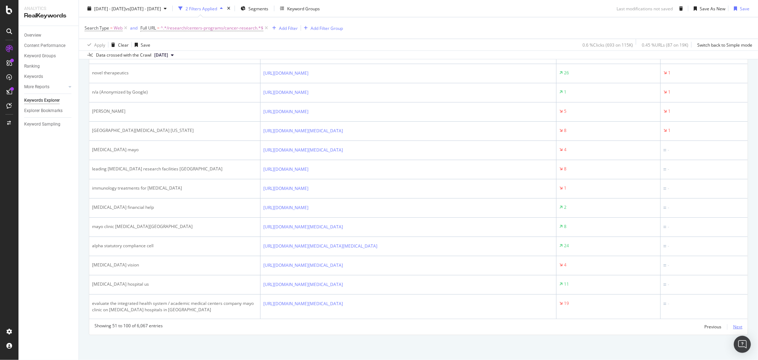
click at [735, 325] on div "Next" at bounding box center [738, 327] width 9 height 6
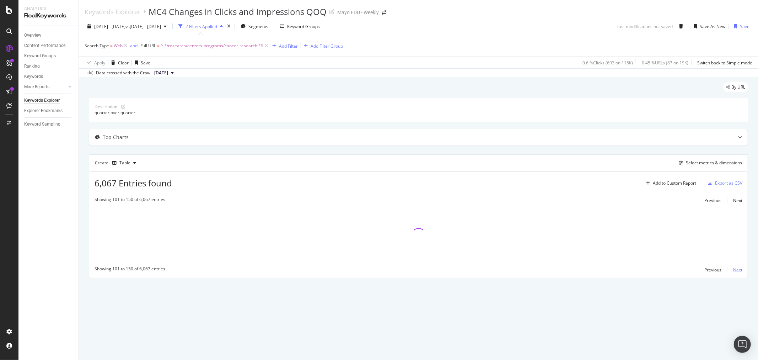
scroll to position [0, 0]
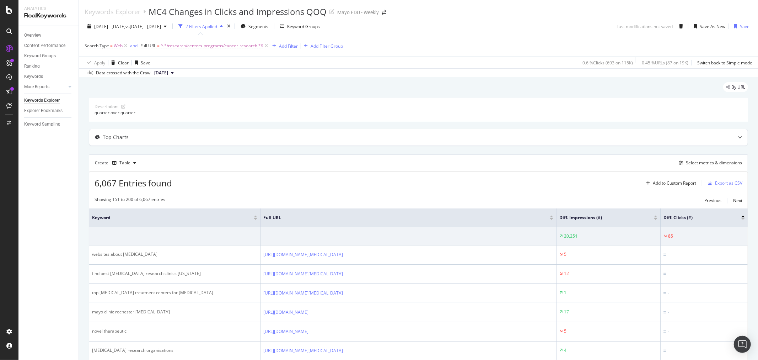
click at [740, 218] on th "Diff. Clicks (#)" at bounding box center [704, 217] width 87 height 19
click at [742, 218] on div at bounding box center [744, 219] width 4 height 2
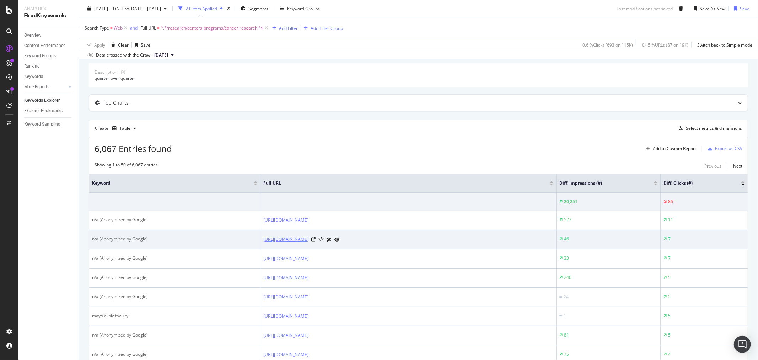
scroll to position [118, 0]
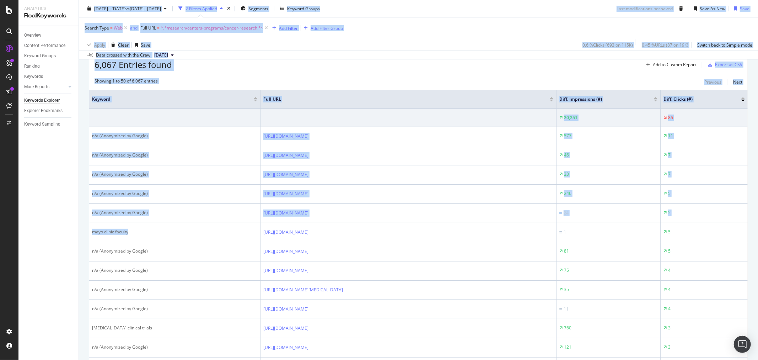
drag, startPoint x: 141, startPoint y: 253, endPoint x: 73, endPoint y: 251, distance: 68.3
click at [73, 251] on div "Analytics RealKeywords Overview Content Performance Keyword Groups Ranking Keyw…" at bounding box center [388, 180] width 740 height 360
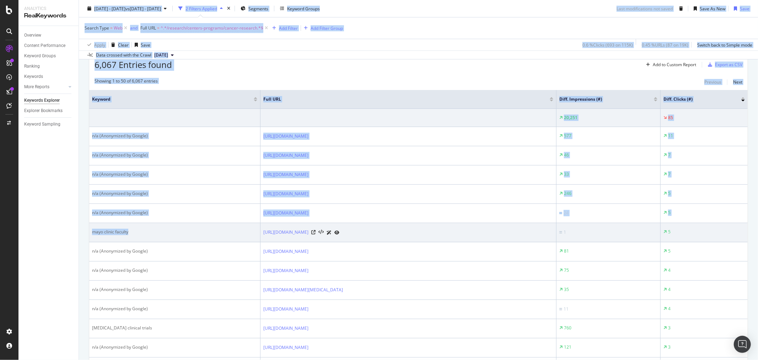
click at [135, 235] on div "mayo clinic faculty" at bounding box center [174, 232] width 165 height 6
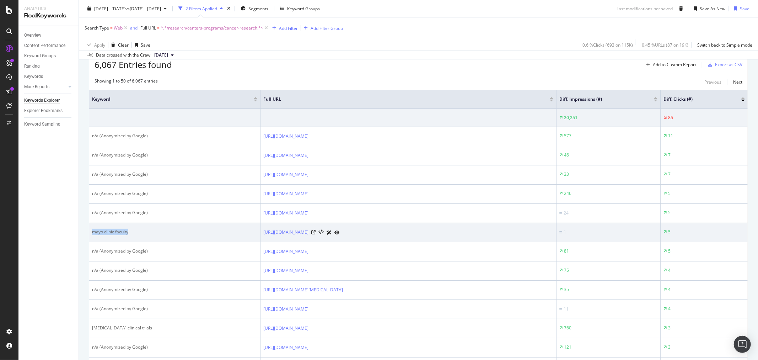
drag, startPoint x: 135, startPoint y: 253, endPoint x: 94, endPoint y: 254, distance: 41.6
click at [94, 235] on div "mayo clinic faculty" at bounding box center [174, 232] width 165 height 6
copy div "mayo clinic faculty"
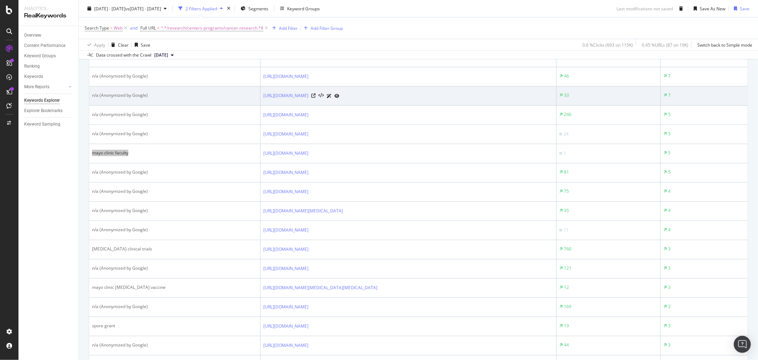
scroll to position [79, 0]
